Goal: Information Seeking & Learning: Learn about a topic

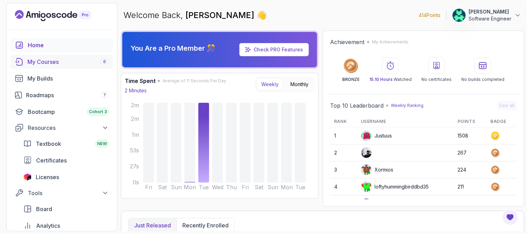
click at [53, 66] on link "My Courses 6" at bounding box center [62, 62] width 102 height 14
click at [61, 94] on div "Roadmaps 7" at bounding box center [67, 95] width 83 height 8
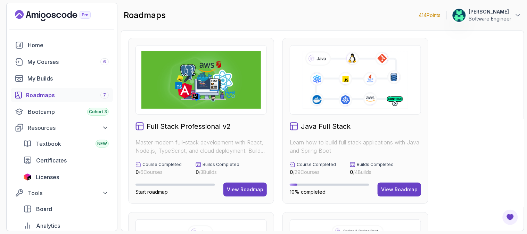
click at [521, 127] on section "414 Points [PERSON_NAME] Software Engineer Home My Courses 6 My Builds Roadmaps…" at bounding box center [263, 117] width 527 height 234
drag, startPoint x: 526, startPoint y: 127, endPoint x: 488, endPoint y: 82, distance: 59.1
click at [488, 82] on section "414 Points [PERSON_NAME] Software Engineer Home My Courses 6 My Builds Roadmaps…" at bounding box center [263, 117] width 527 height 234
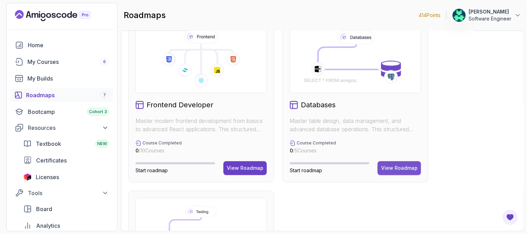
click at [380, 165] on button "View Roadmap" at bounding box center [398, 168] width 43 height 14
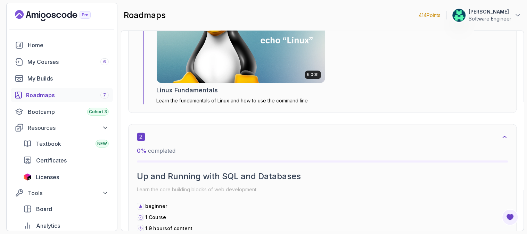
scroll to position [7, 0]
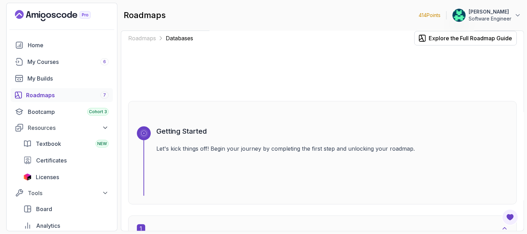
click at [397, 82] on div at bounding box center [322, 73] width 389 height 33
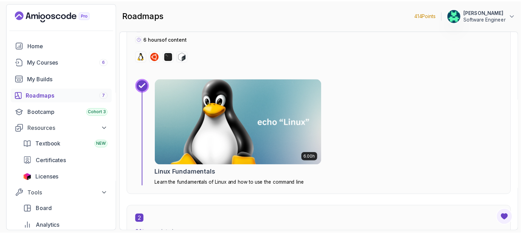
scroll to position [300, 0]
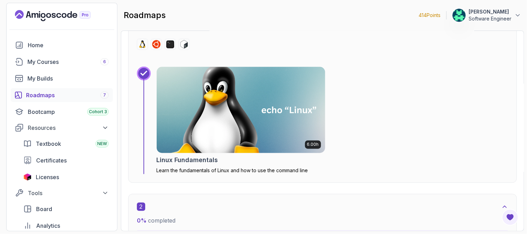
click at [216, 138] on img at bounding box center [240, 110] width 177 height 90
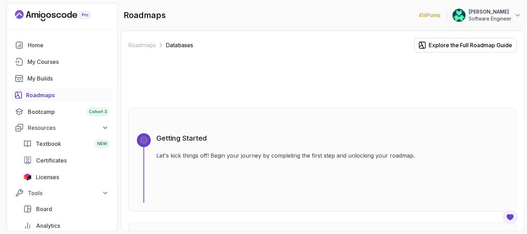
click at [497, 87] on div at bounding box center [322, 80] width 389 height 33
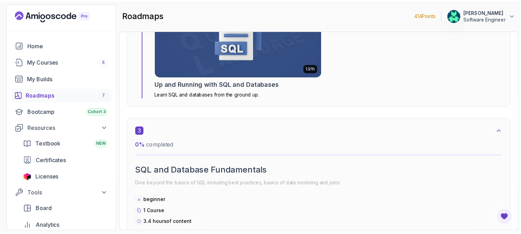
scroll to position [633, 0]
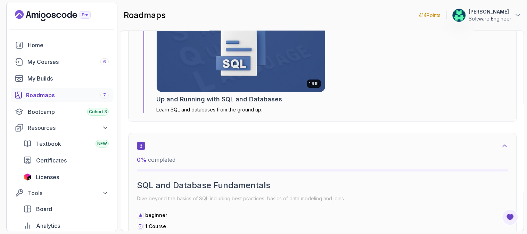
click at [289, 84] on img at bounding box center [240, 49] width 177 height 90
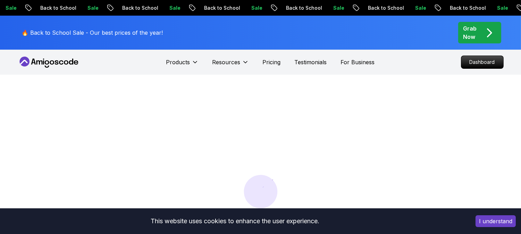
click at [401, 97] on div at bounding box center [260, 192] width 521 height 234
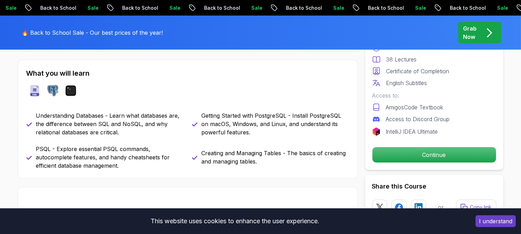
scroll to position [278, 0]
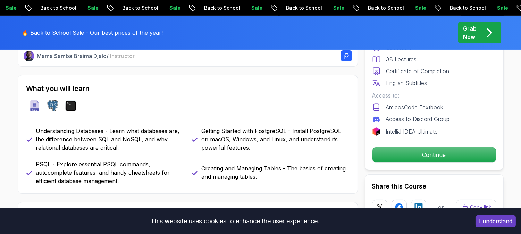
click at [401, 97] on p "Access to:" at bounding box center [434, 95] width 124 height 8
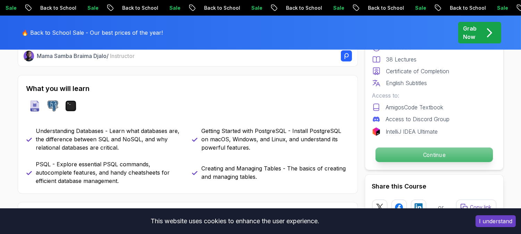
click at [424, 154] on p "Continue" at bounding box center [433, 155] width 117 height 15
